Goal: Information Seeking & Learning: Learn about a topic

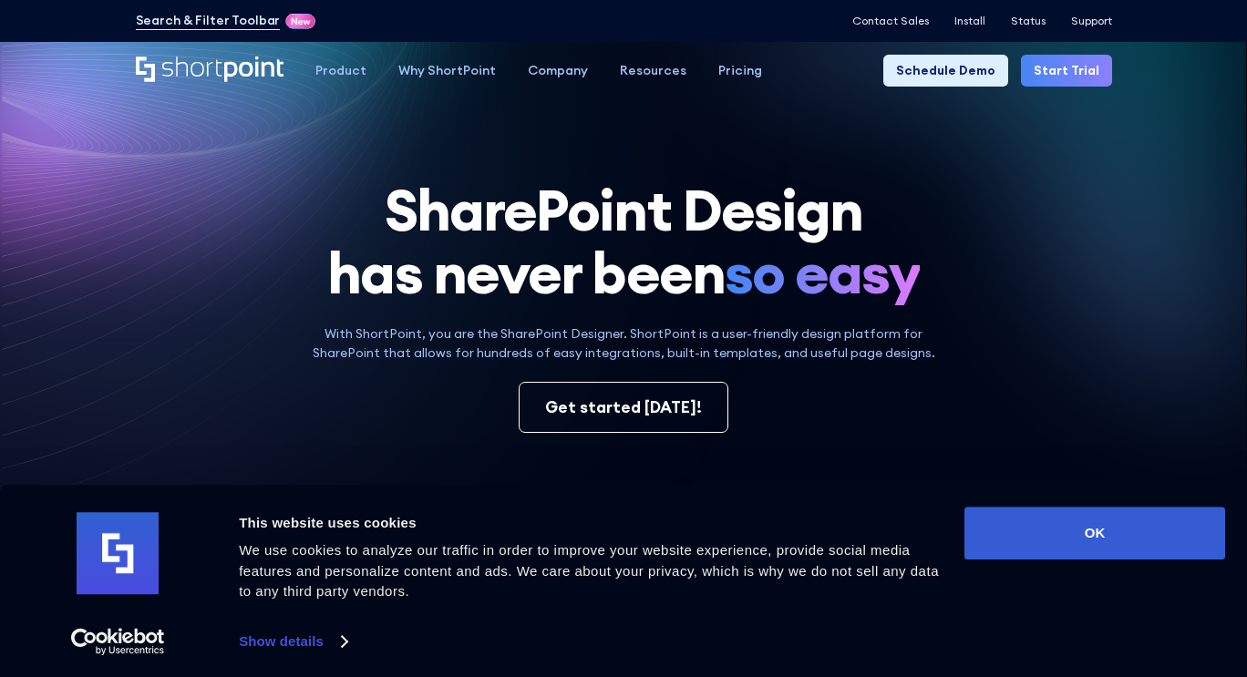
drag, startPoint x: 723, startPoint y: 443, endPoint x: 732, endPoint y: 444, distance: 9.2
click at [732, 444] on div "SharePoint Design has never been so easy With ShortPoint, you are the SharePoin…" at bounding box center [624, 596] width 976 height 835
click at [947, 489] on div "Consent Details [#IABV2SETTINGS#] About This website uses cookies We use cookie…" at bounding box center [623, 581] width 1247 height 192
click at [1021, 499] on div "Consent Details [#IABV2SETTINGS#] About This website uses cookies We use cookie…" at bounding box center [623, 581] width 1247 height 192
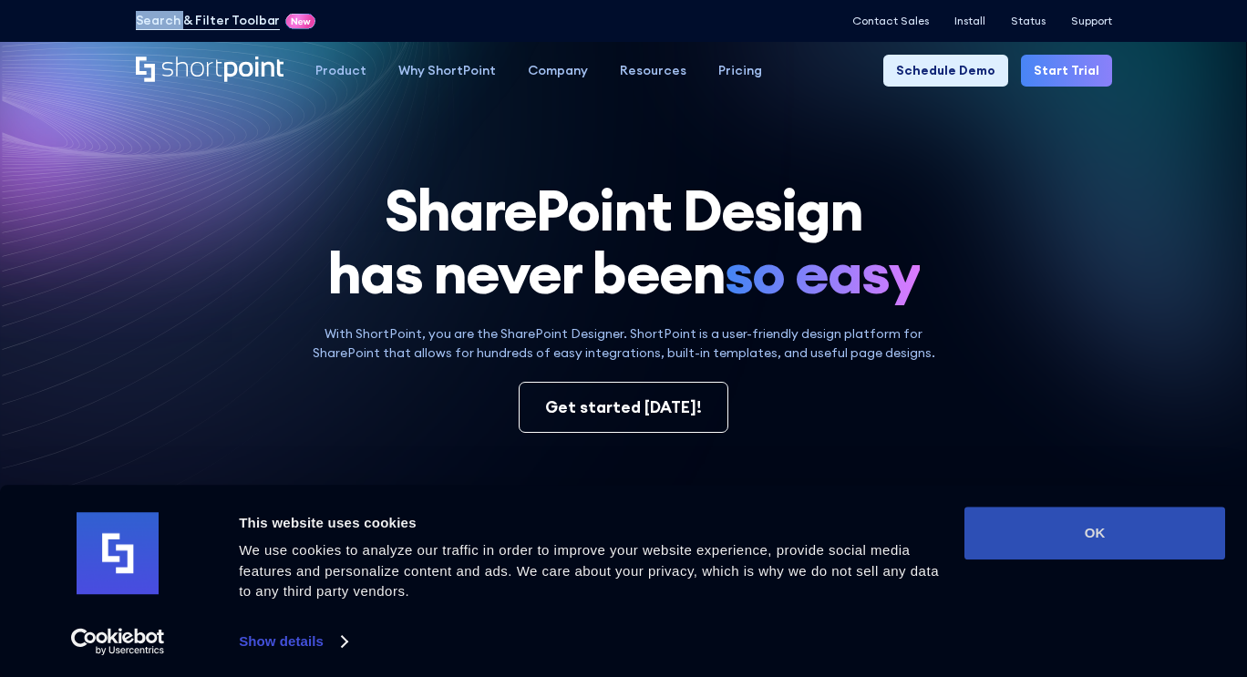
click at [1017, 507] on div "Consent Details [#IABV2SETTINGS#] About This website uses cookies We use cookie…" at bounding box center [623, 581] width 1247 height 192
click at [1017, 507] on button "OK" at bounding box center [1094, 533] width 261 height 53
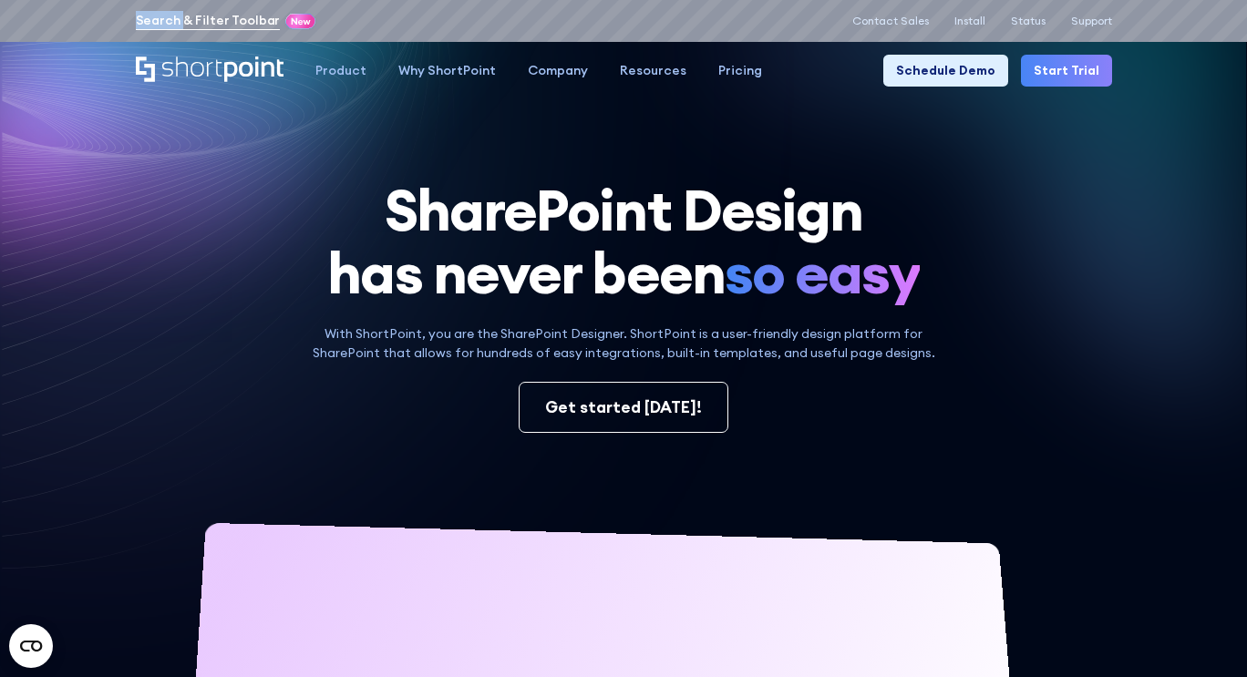
click at [242, 14] on link "Search & Filter Toolbar" at bounding box center [208, 20] width 145 height 19
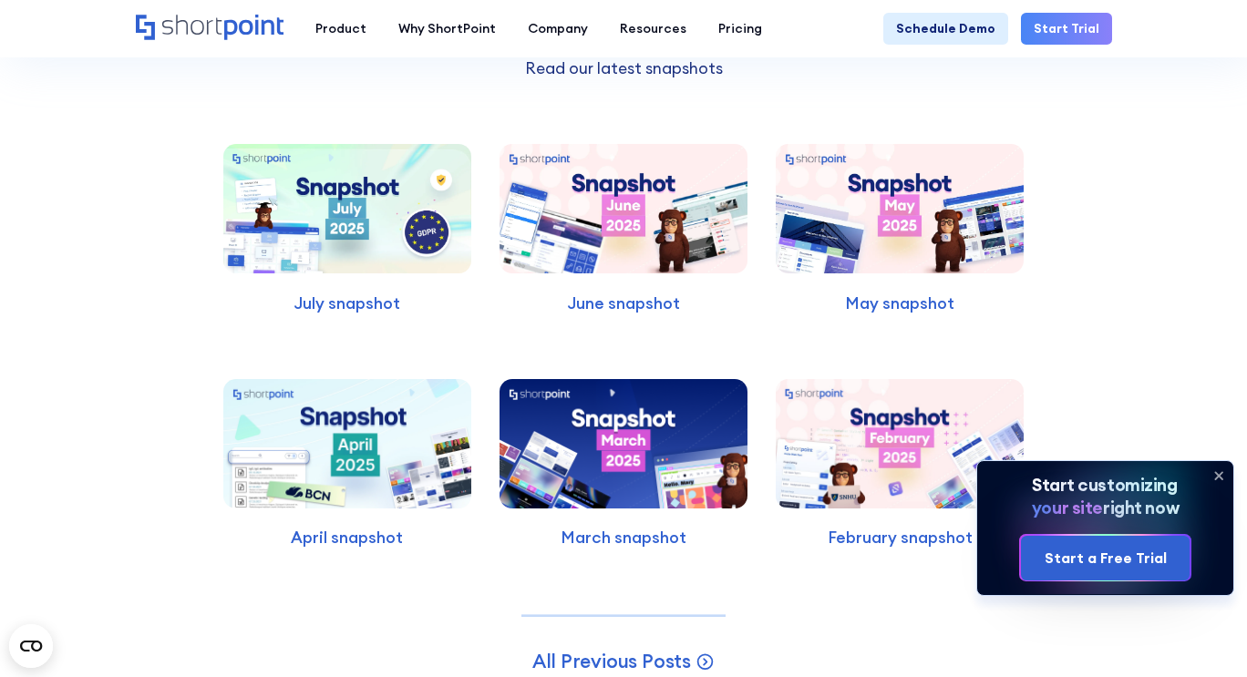
scroll to position [4483, 0]
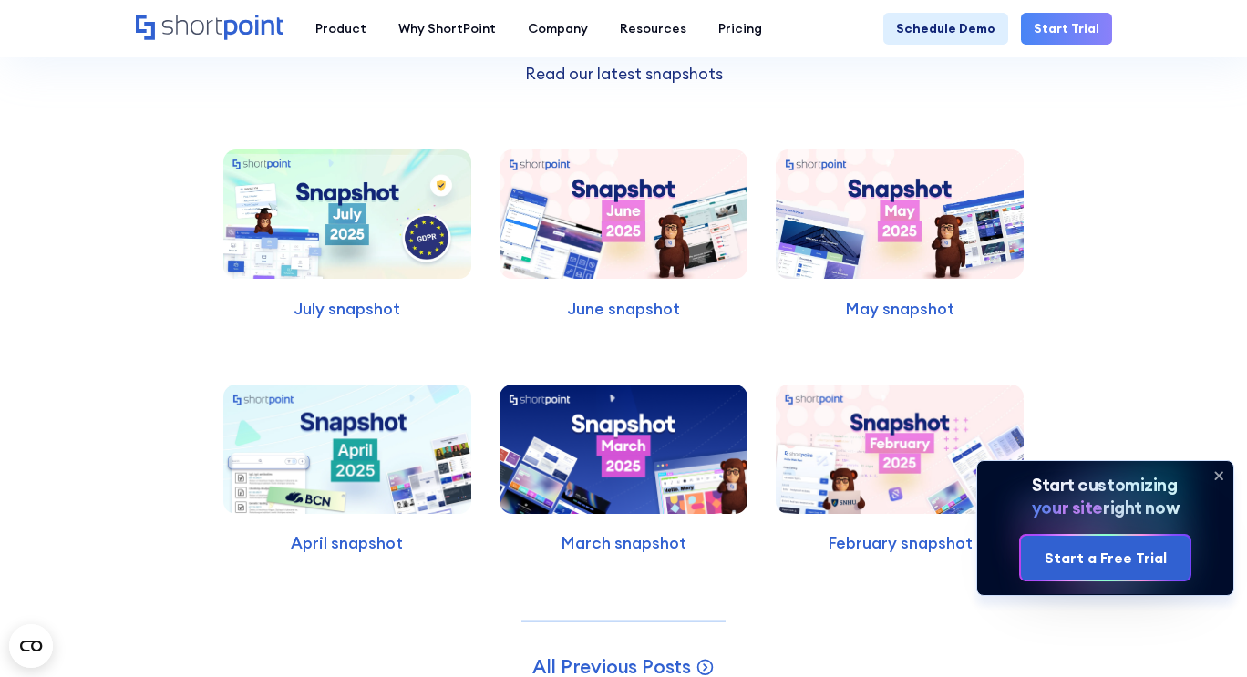
click at [345, 269] on img at bounding box center [347, 213] width 248 height 129
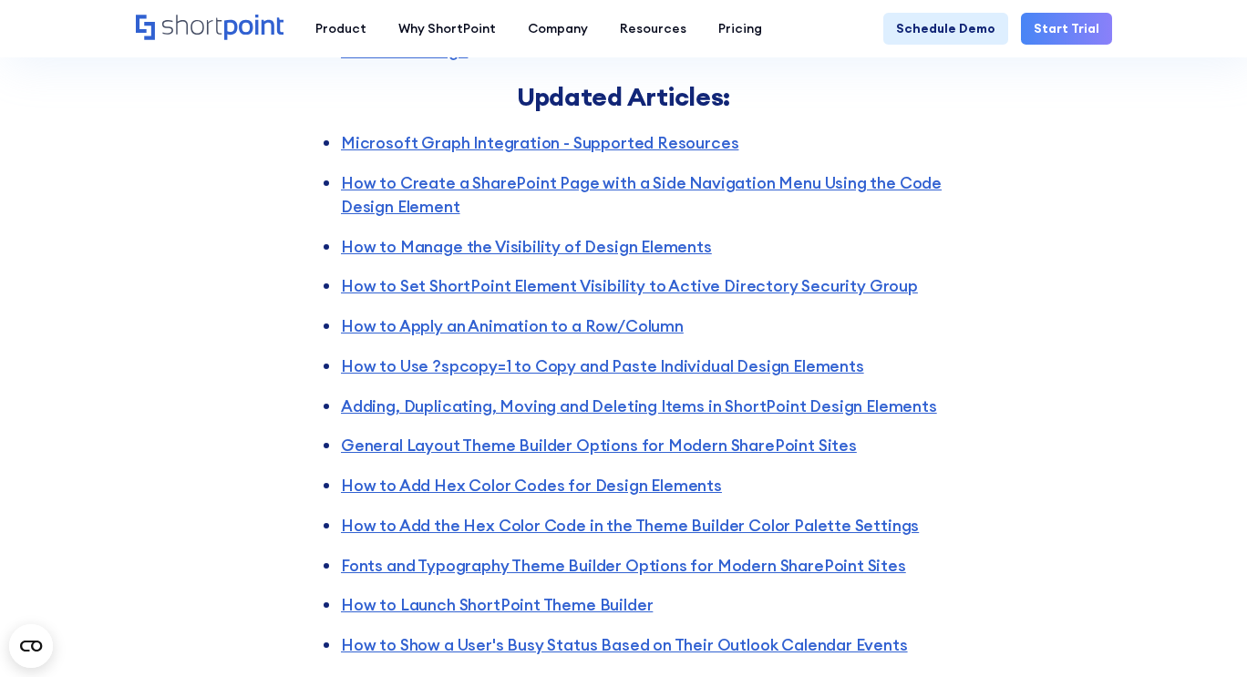
scroll to position [4176, 0]
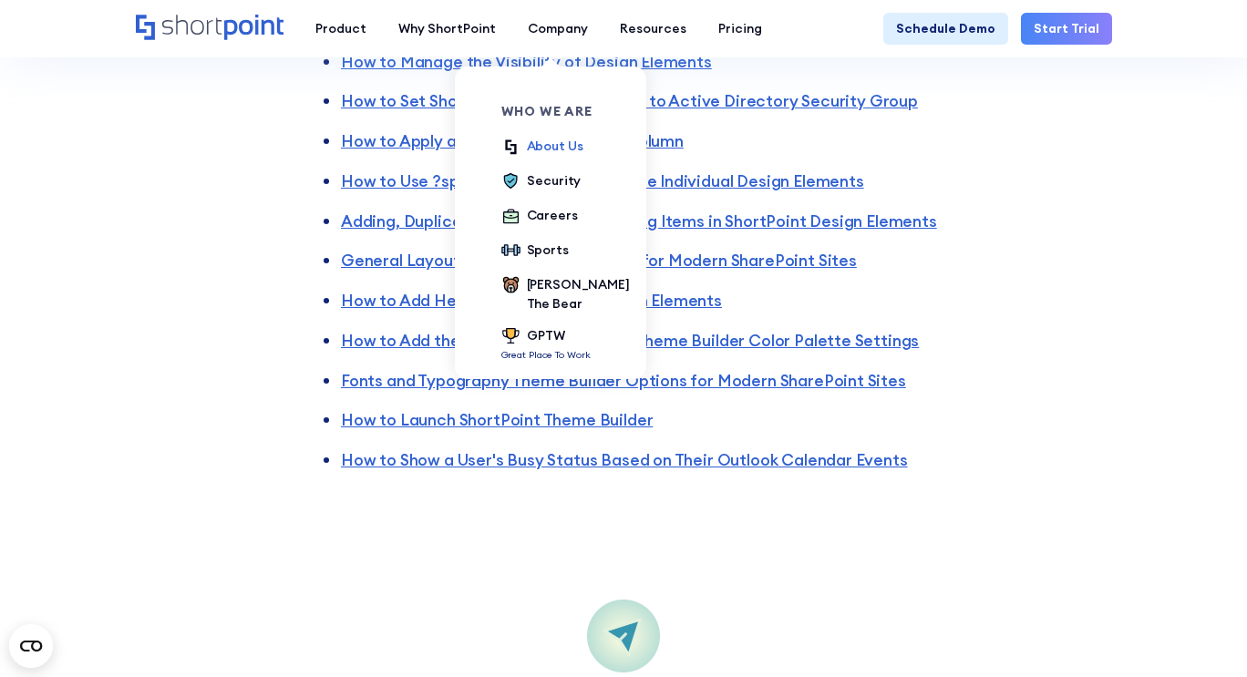
click at [549, 143] on div "About Us" at bounding box center [555, 146] width 57 height 19
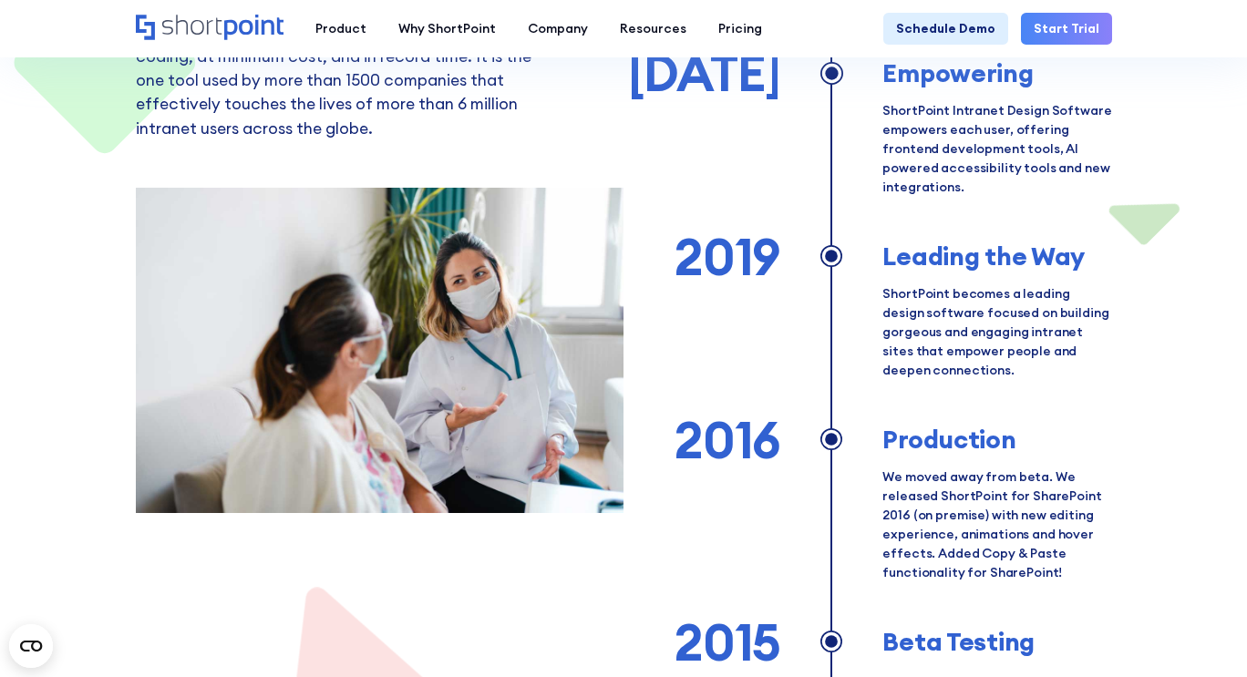
scroll to position [993, 0]
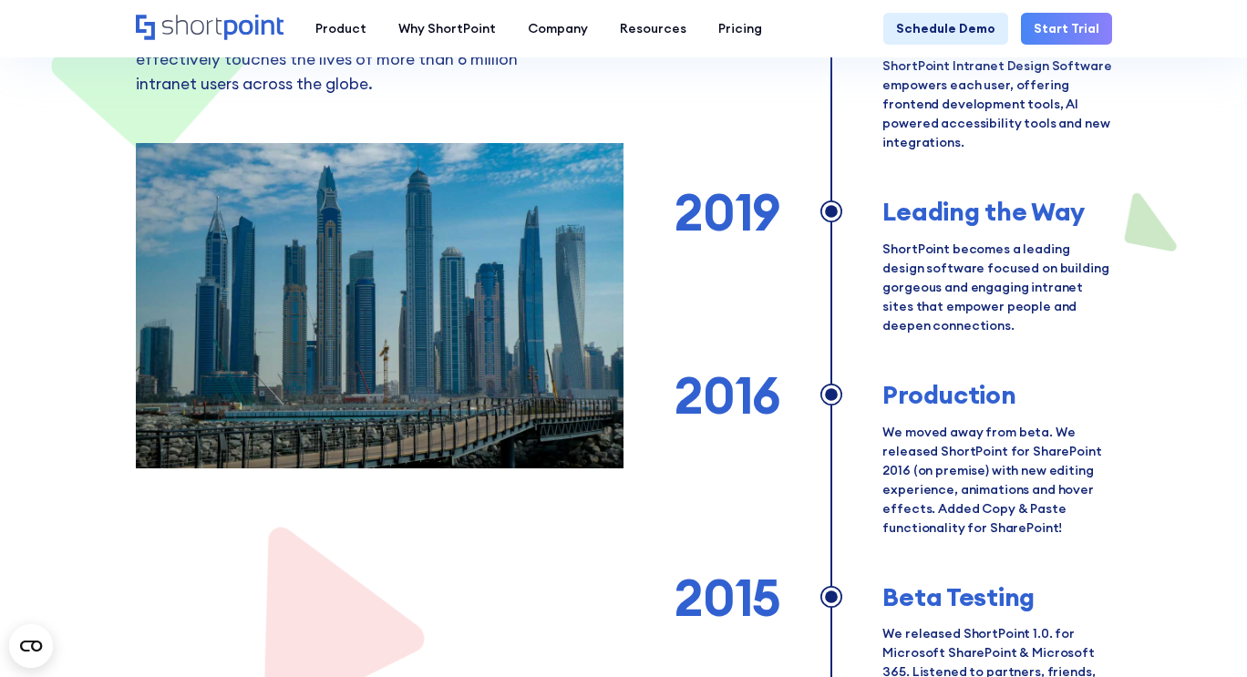
click at [111, 479] on section "Our story ShortPoint is a global company that empowers organizations around the…" at bounding box center [623, 332] width 1247 height 1295
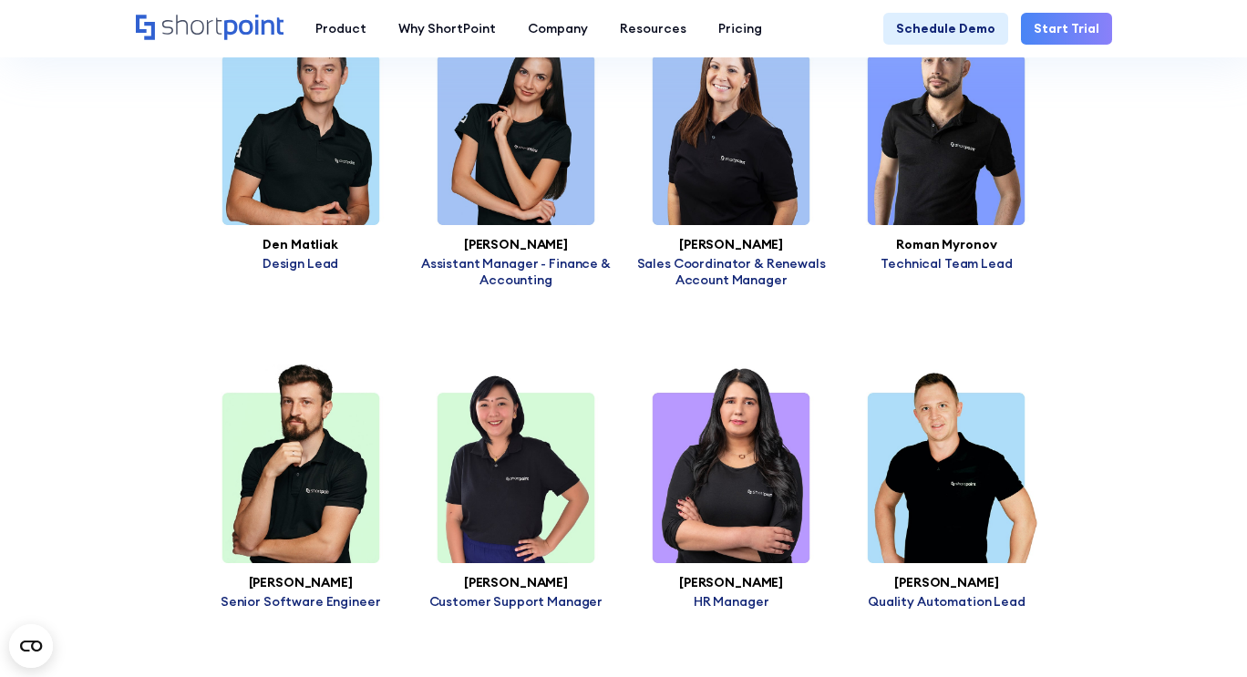
scroll to position [4139, 0]
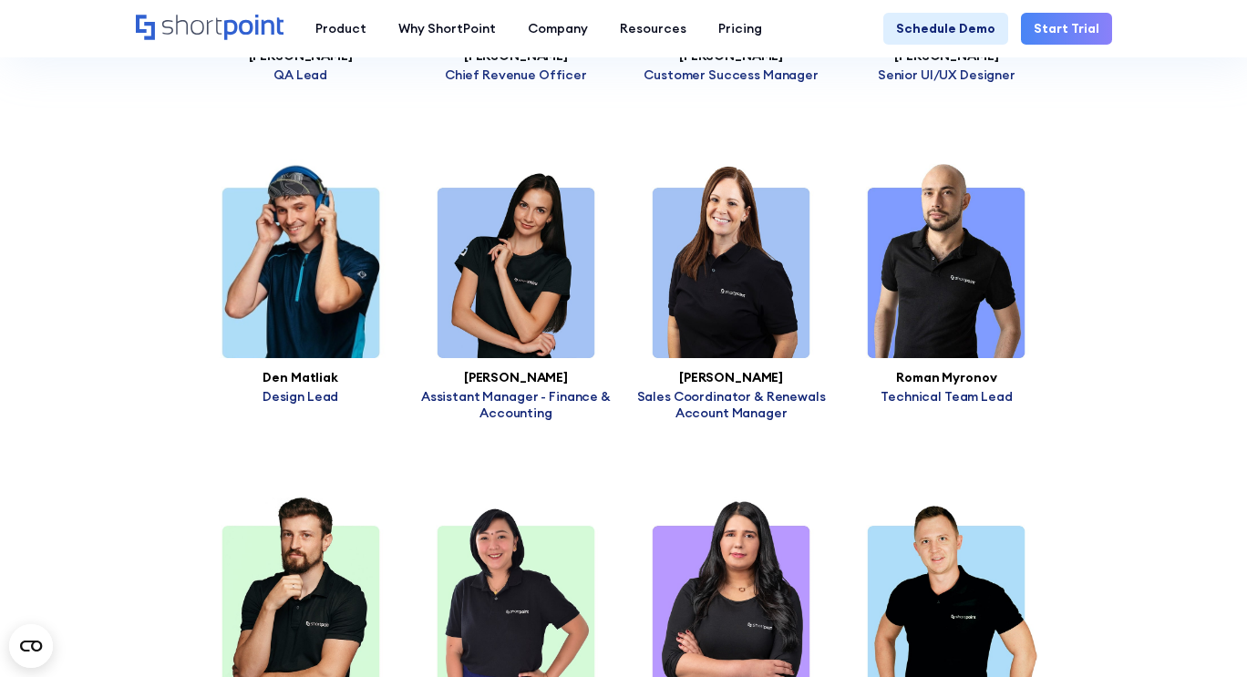
scroll to position [3996, 0]
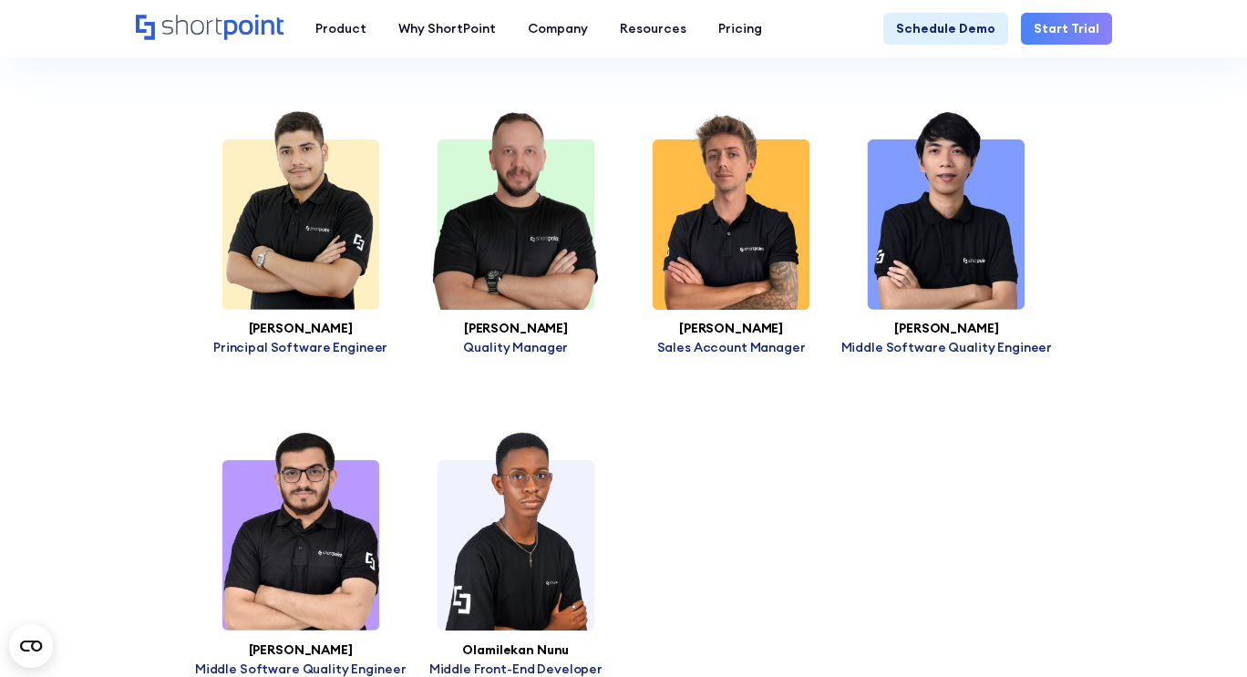
scroll to position [6330, 0]
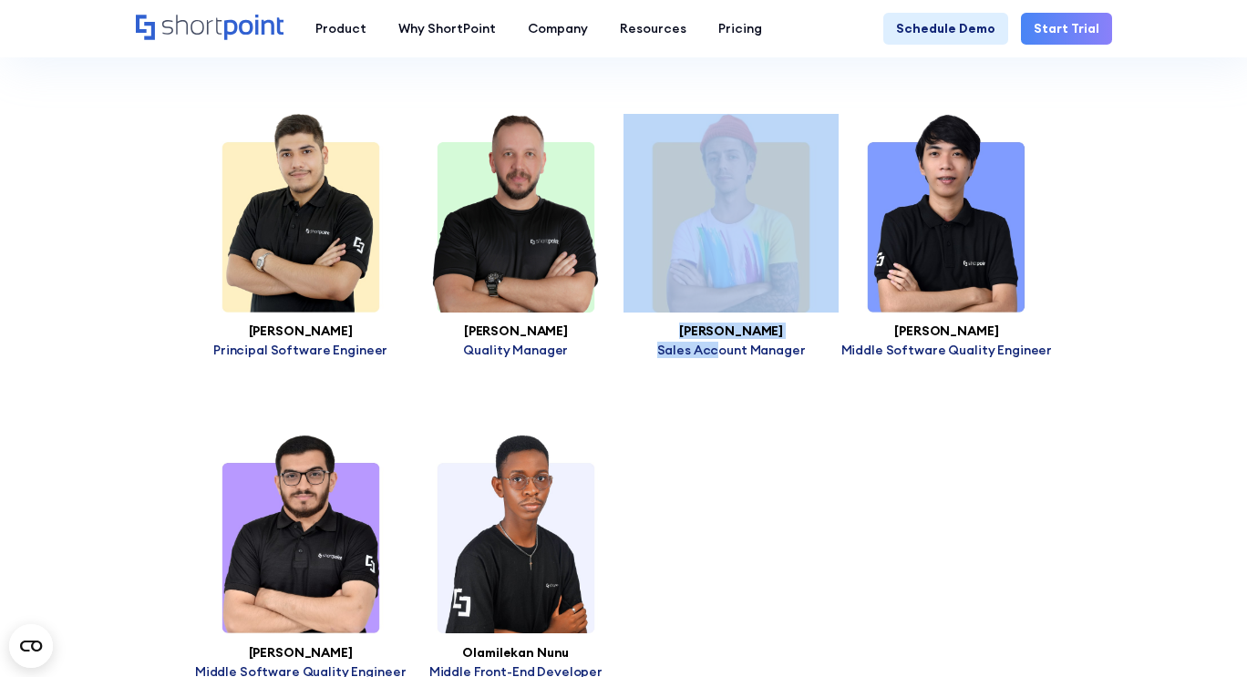
drag, startPoint x: 720, startPoint y: 386, endPoint x: 733, endPoint y: 252, distance: 134.6
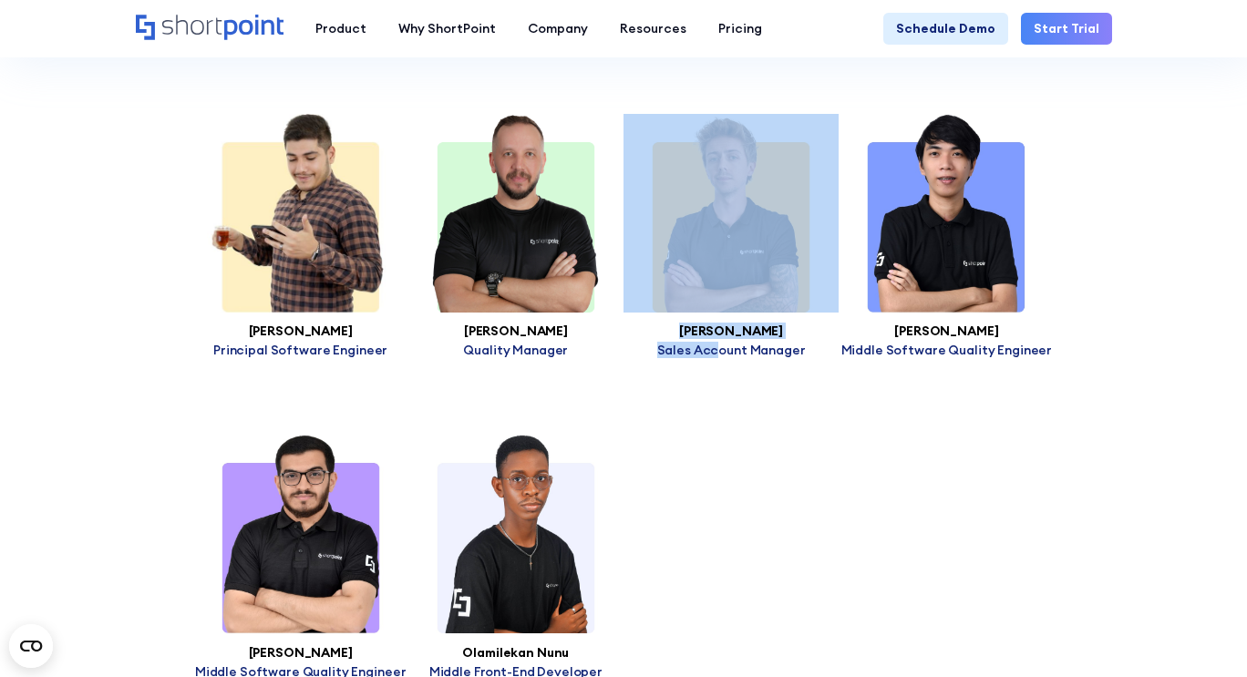
click at [251, 176] on img at bounding box center [300, 213] width 215 height 199
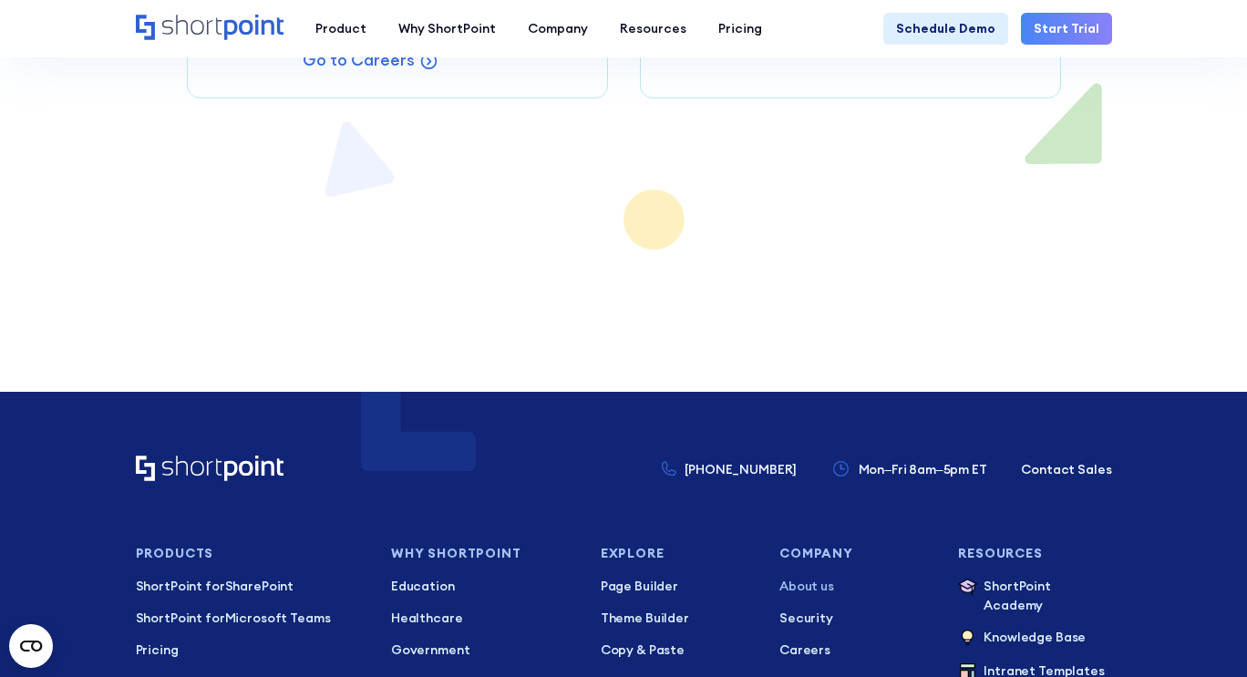
scroll to position [11916, 0]
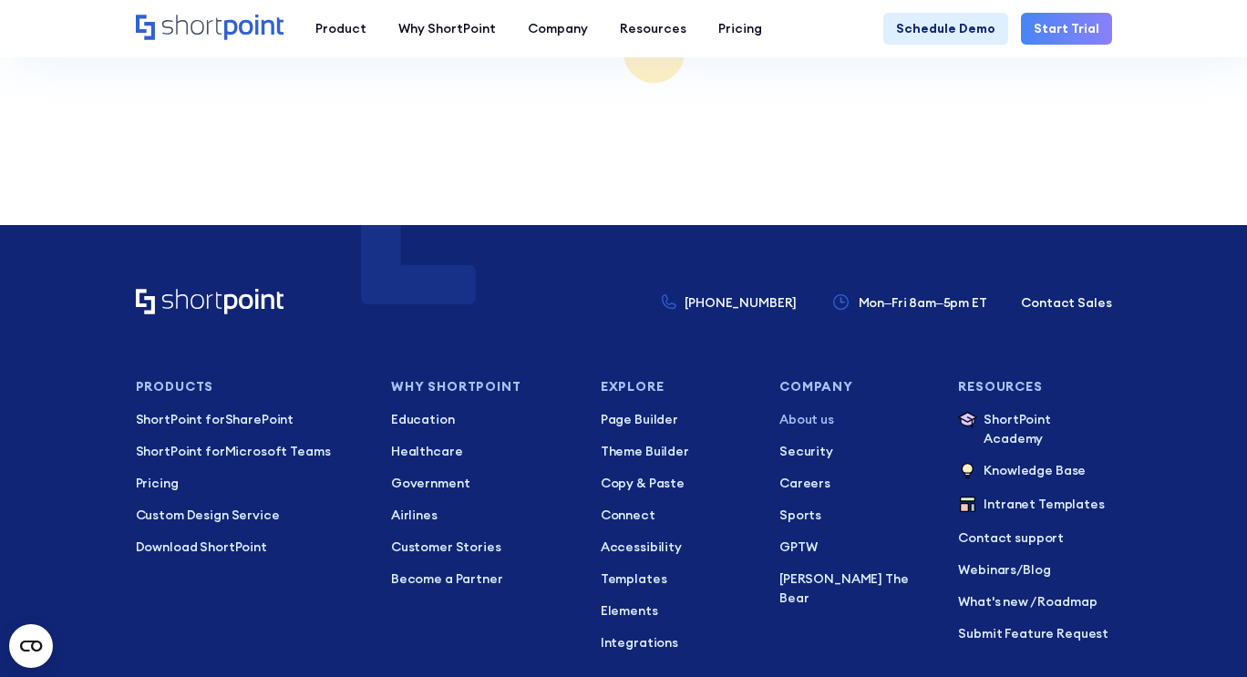
drag, startPoint x: 88, startPoint y: 514, endPoint x: 211, endPoint y: 520, distance: 122.3
click at [211, 520] on footer "+1 734-333-7181 Mon–Fri 8am–5pm ET Contact Sales Products ShortPoint for ShareP…" at bounding box center [623, 573] width 1247 height 697
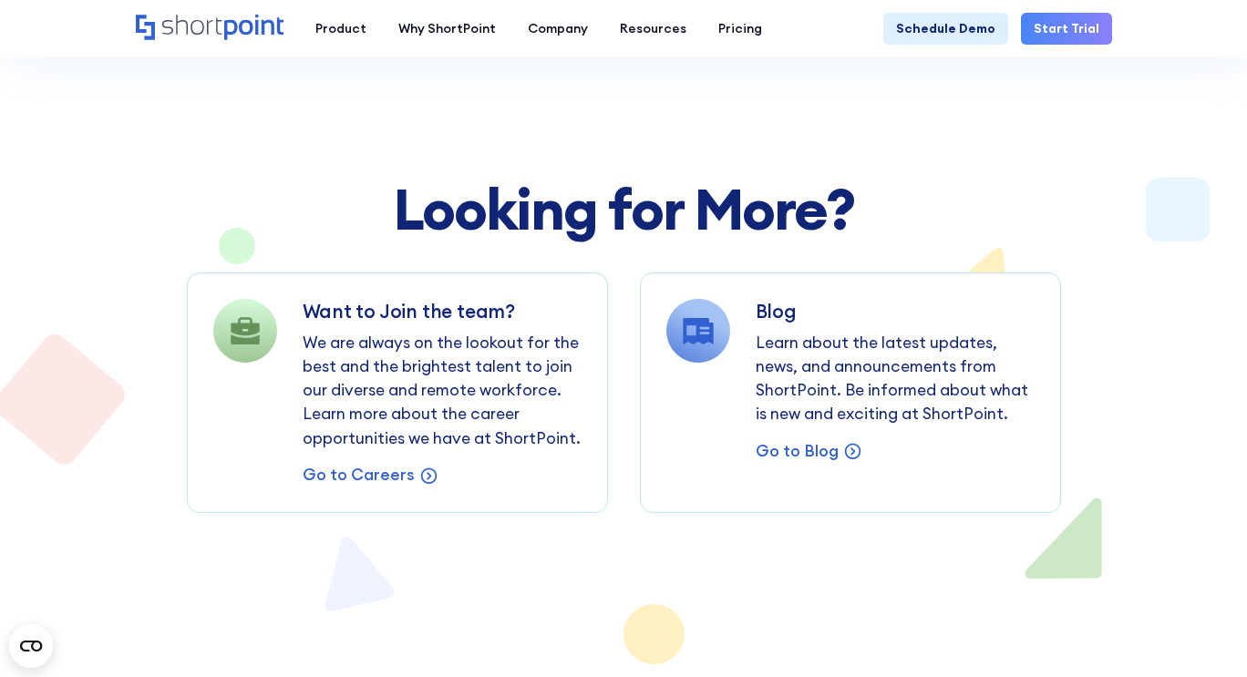
scroll to position [11333, 0]
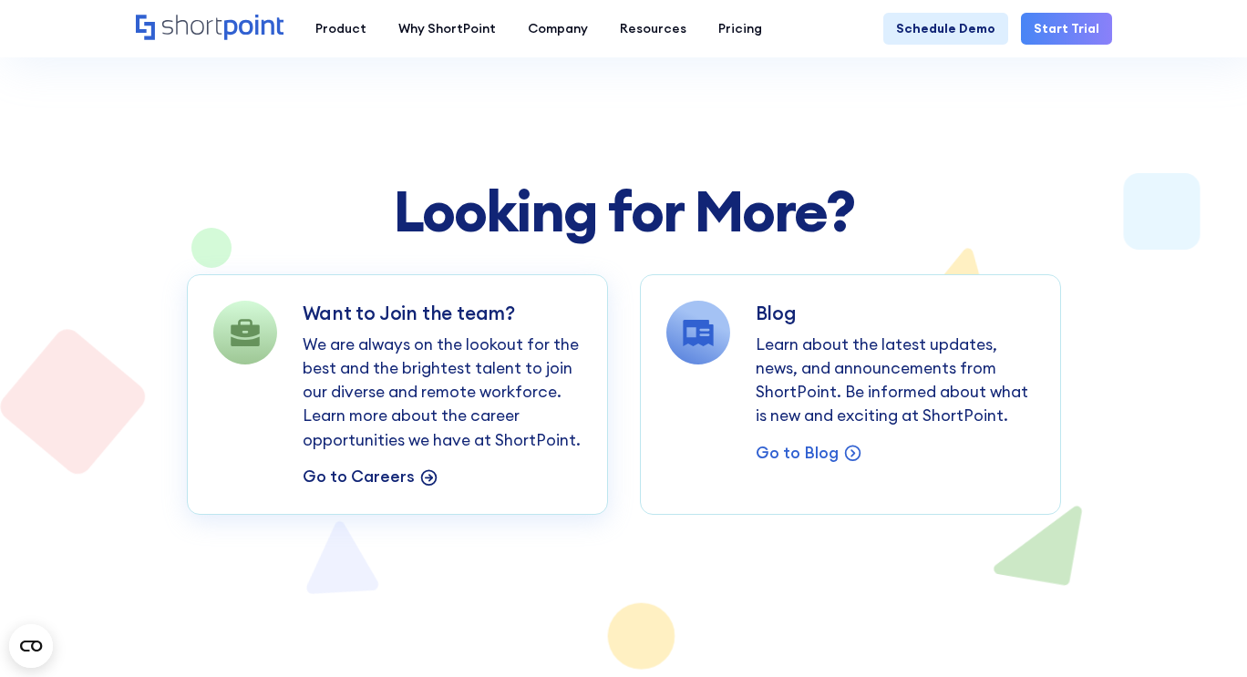
click at [374, 465] on p "Go to Careers" at bounding box center [359, 477] width 112 height 24
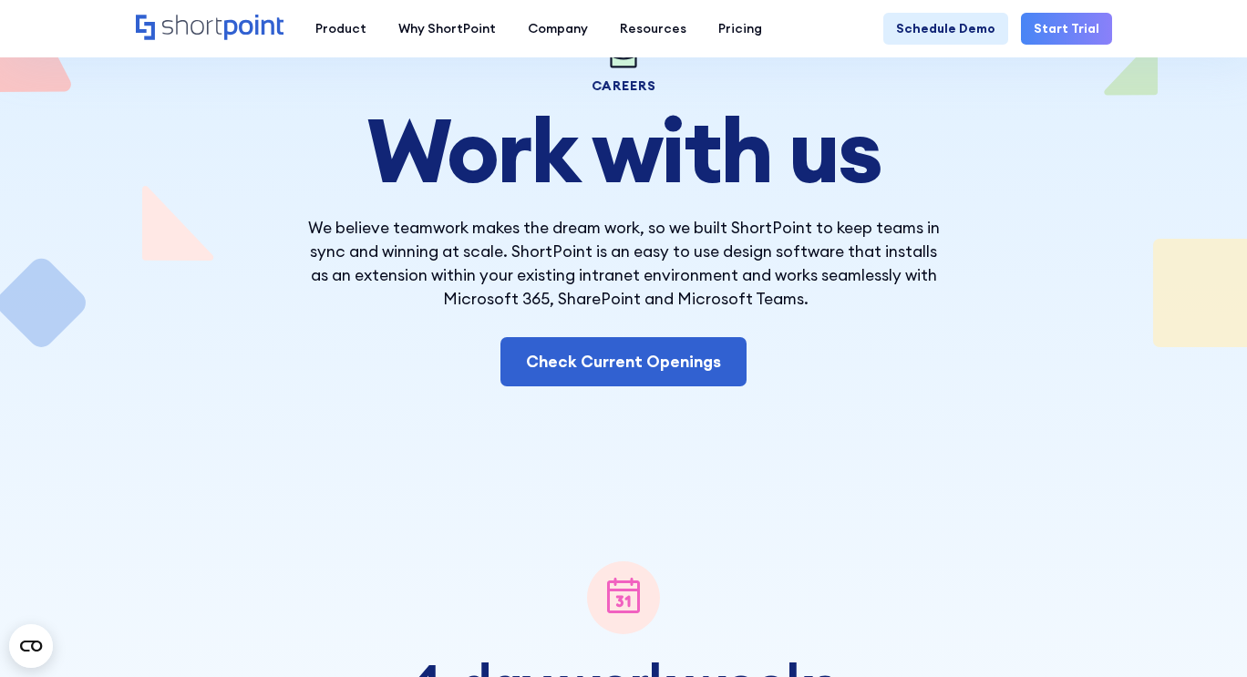
scroll to position [153, 0]
click at [412, 297] on p "We believe teamwork makes the dream work, so we built ShortPoint to keep teams …" at bounding box center [623, 263] width 638 height 96
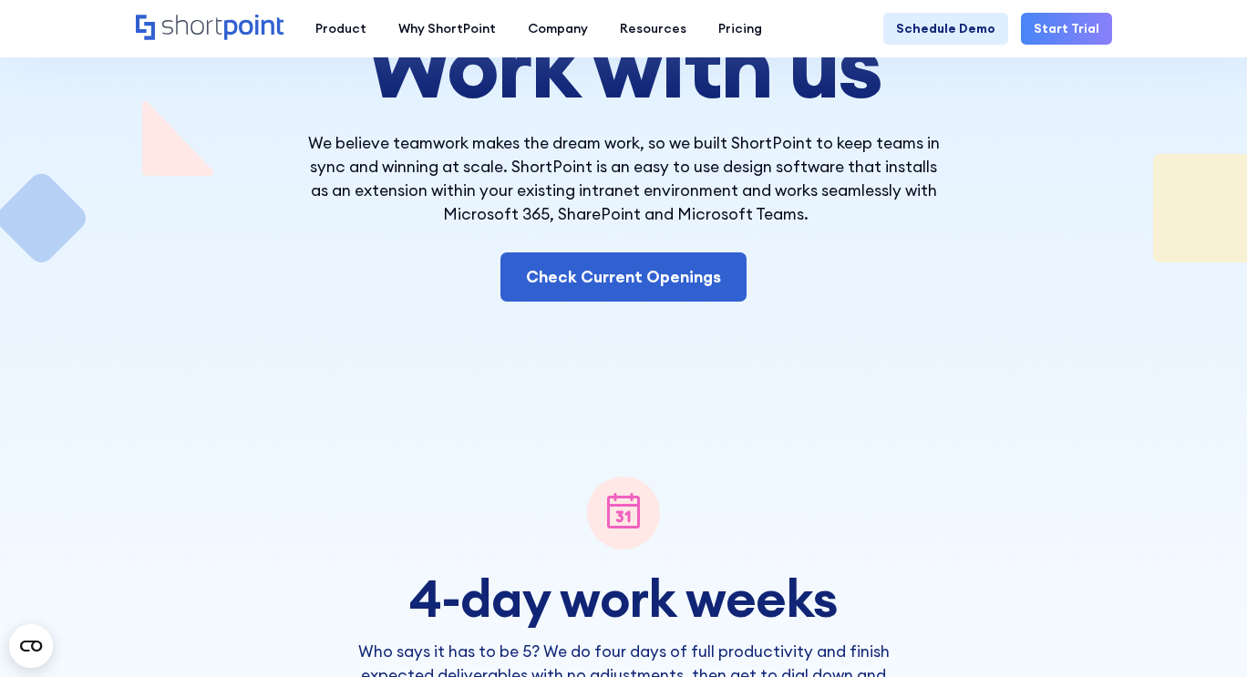
scroll to position [143, 0]
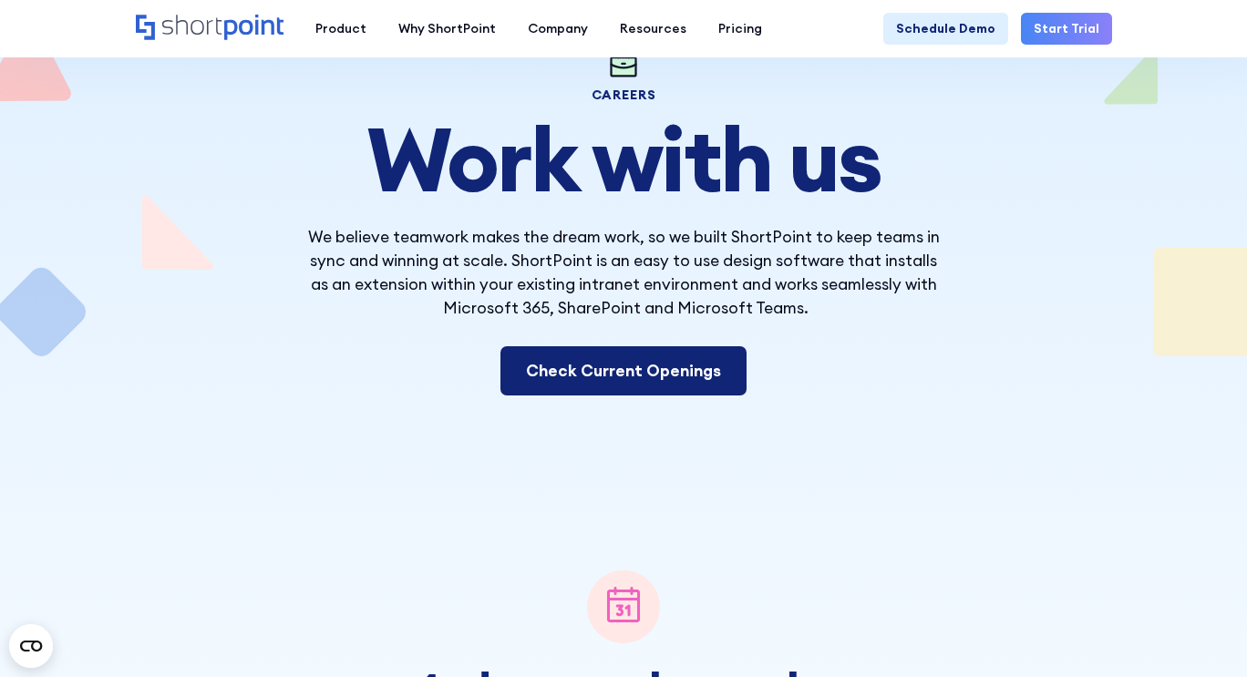
click at [558, 381] on link "Check Current Openings" at bounding box center [623, 370] width 246 height 49
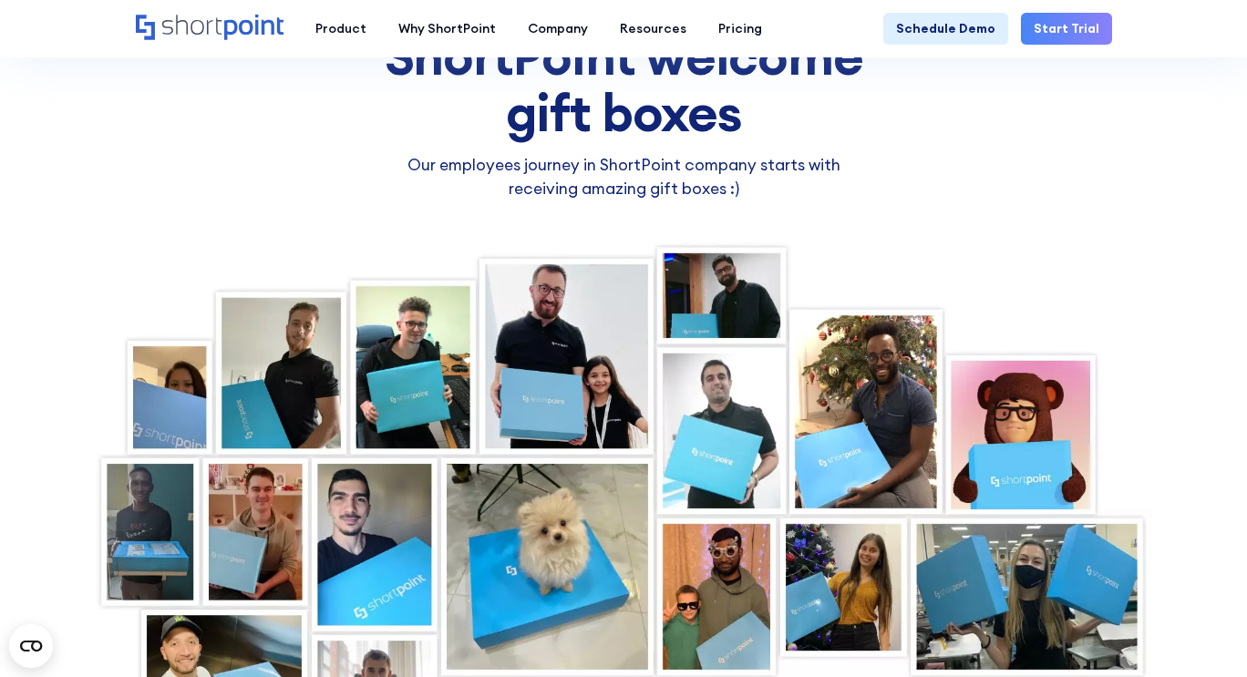
click at [440, 449] on div at bounding box center [624, 506] width 1060 height 533
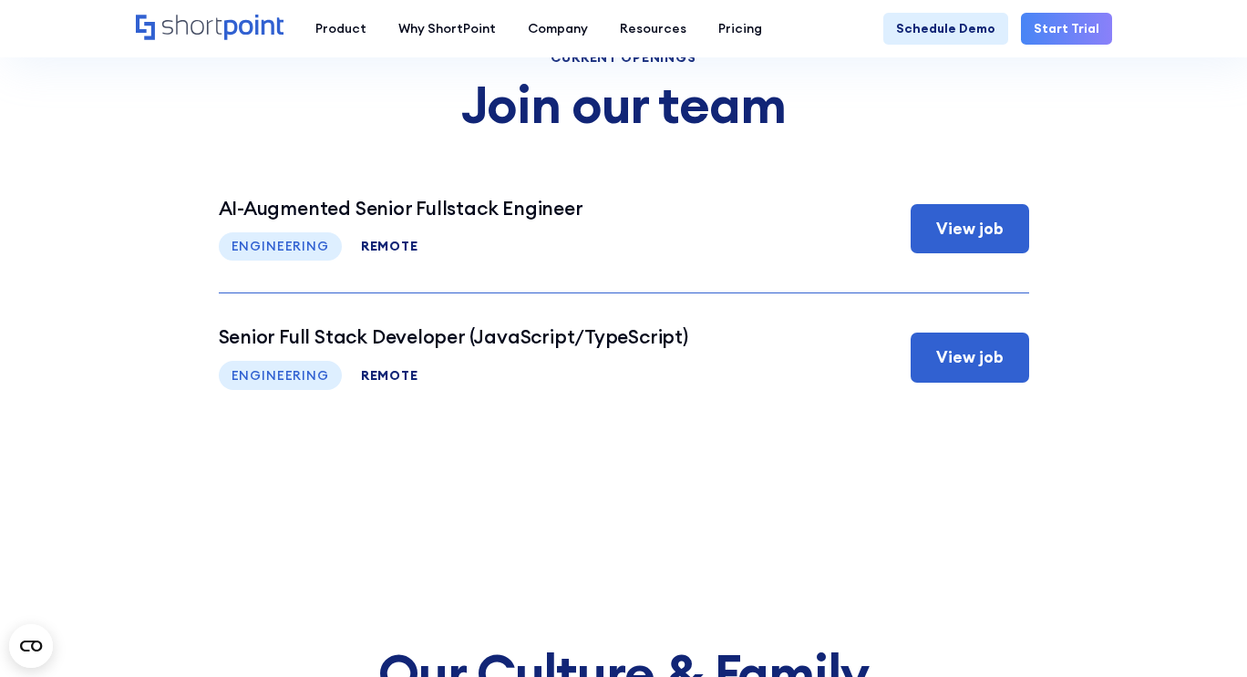
scroll to position [6607, 0]
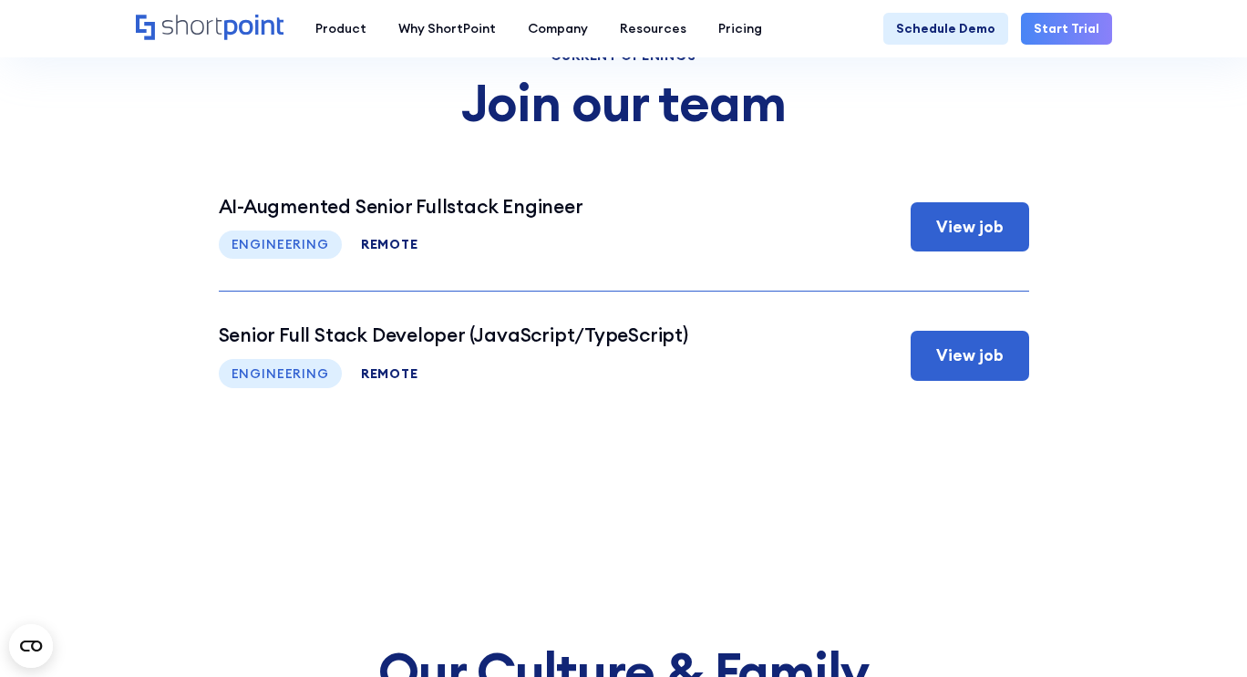
click at [440, 449] on section "Current Openings Join our team Senior software developer (Part-Time) This is so…" at bounding box center [623, 79] width 1247 height 872
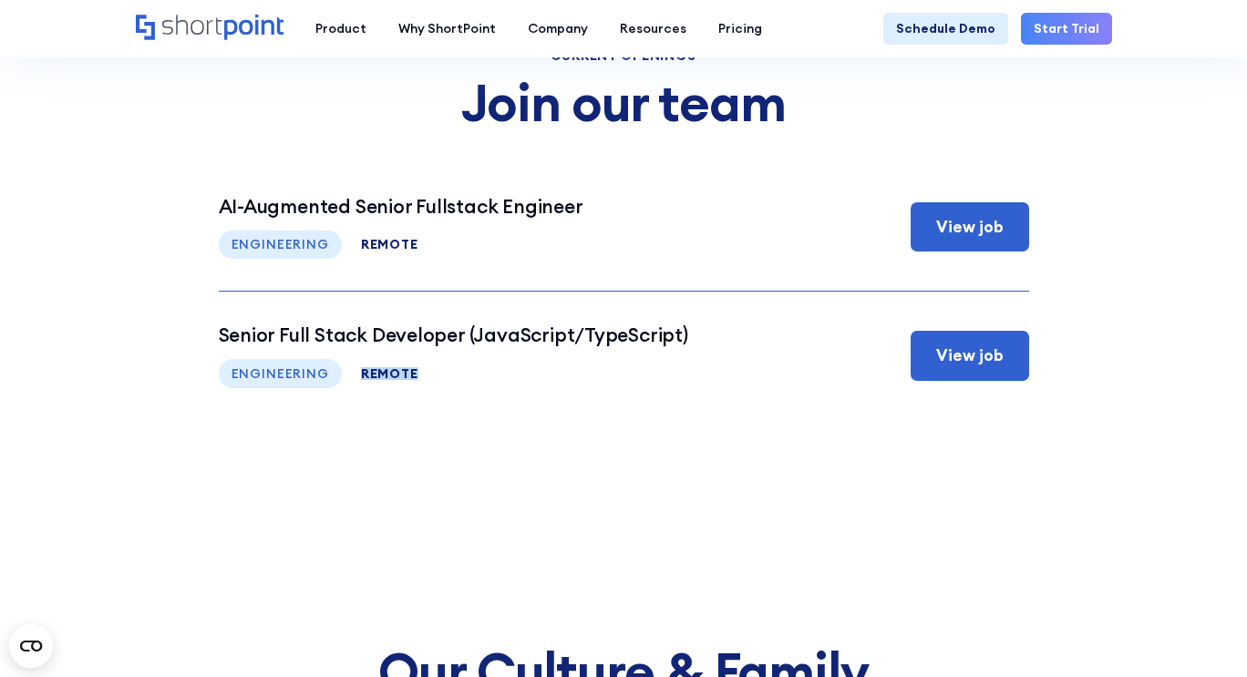
click at [440, 449] on section "Current Openings Join our team Senior software developer (Part-Time) This is so…" at bounding box center [623, 79] width 1247 height 872
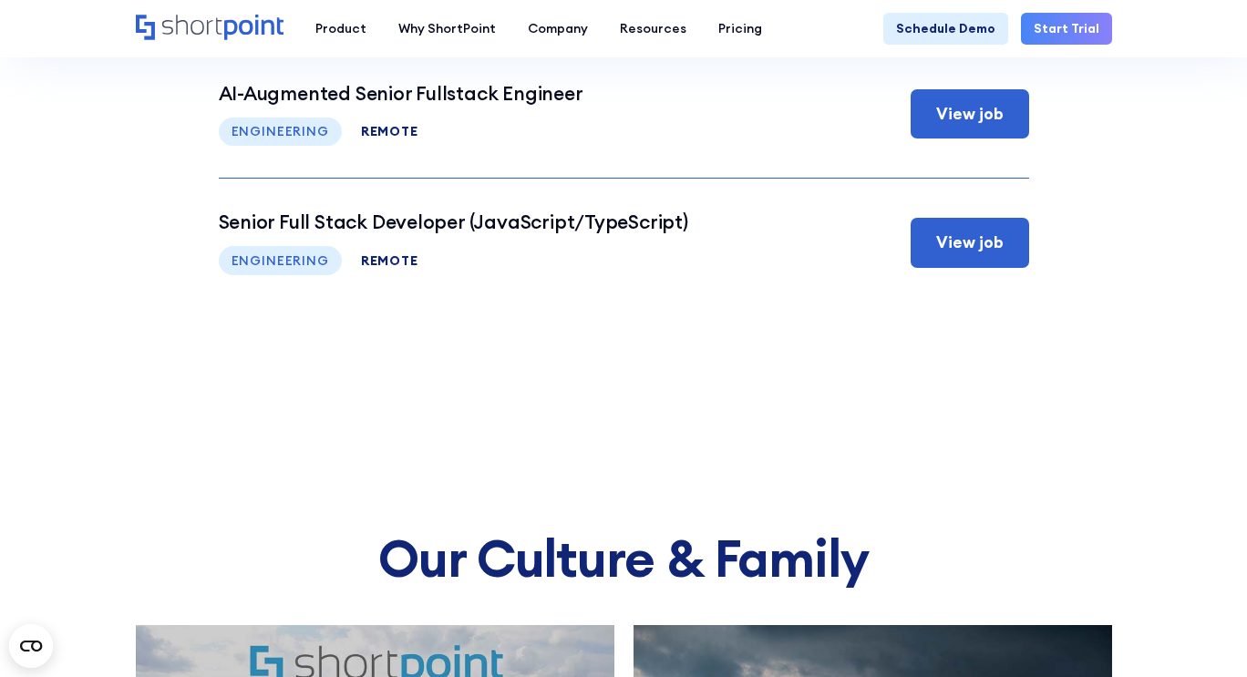
scroll to position [6718, 0]
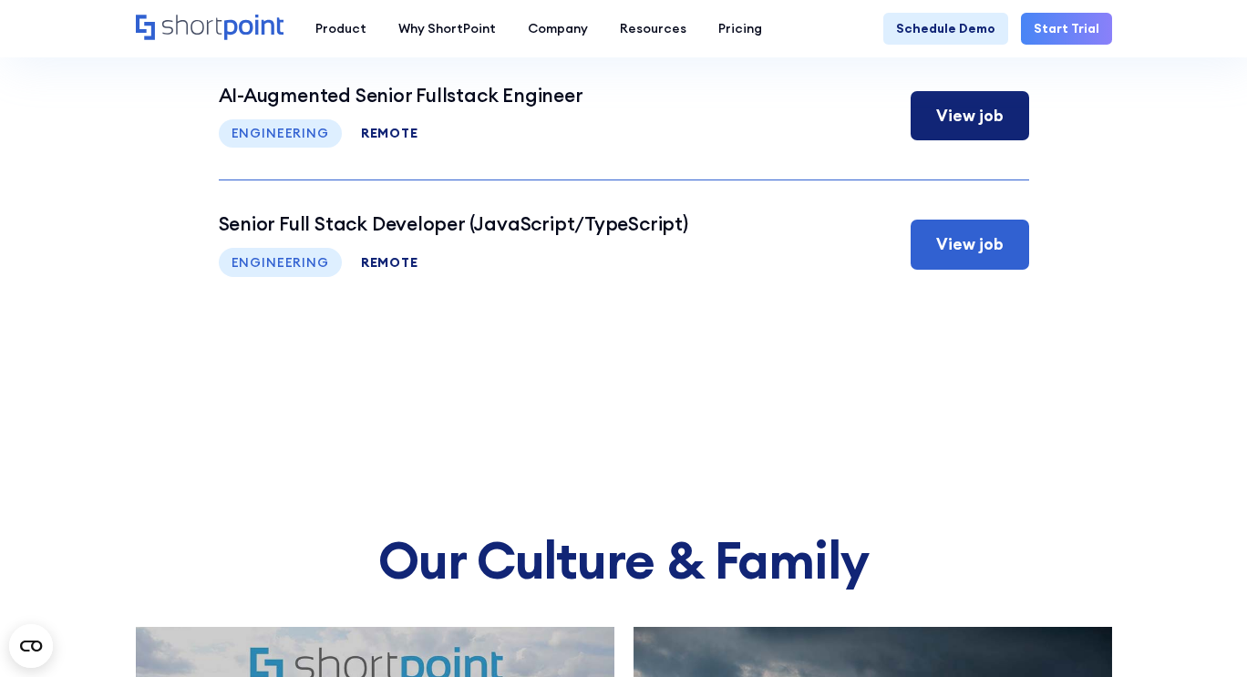
click at [596, 96] on div "AI-Augmented Senior Fullstack Engineer (Part-Time)" at bounding box center [533, 95] width 628 height 23
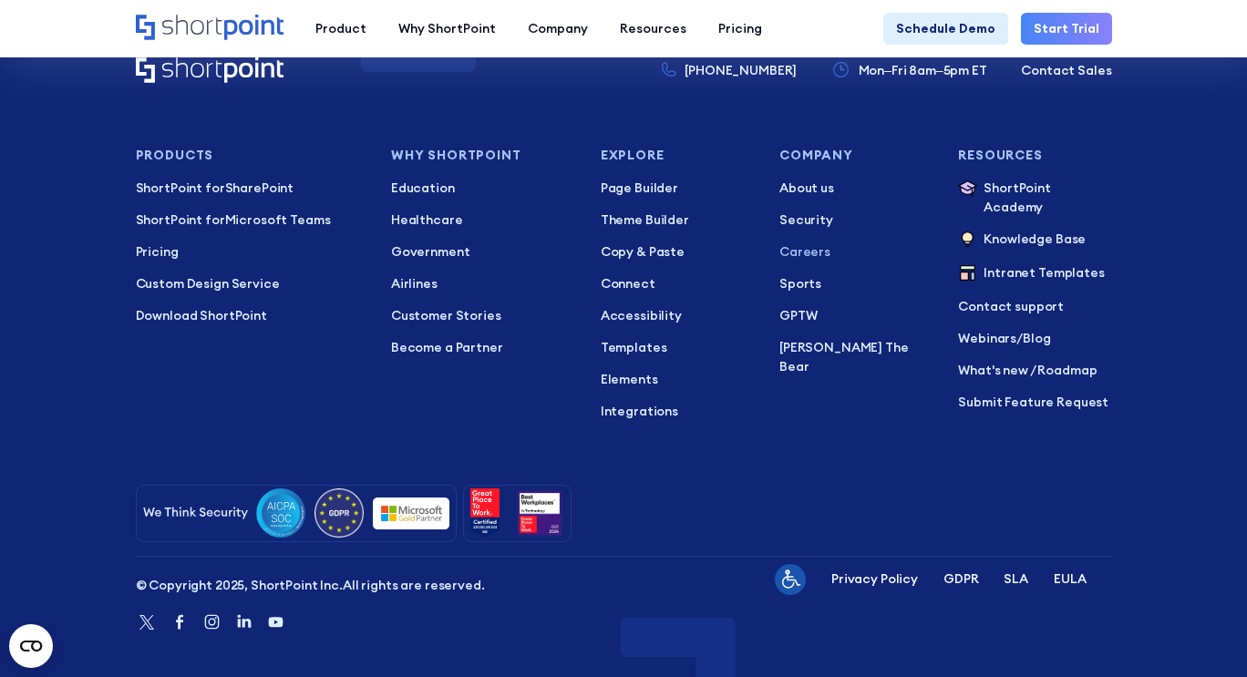
scroll to position [10143, 0]
